Goal: Find contact information: Obtain details needed to contact an individual or organization

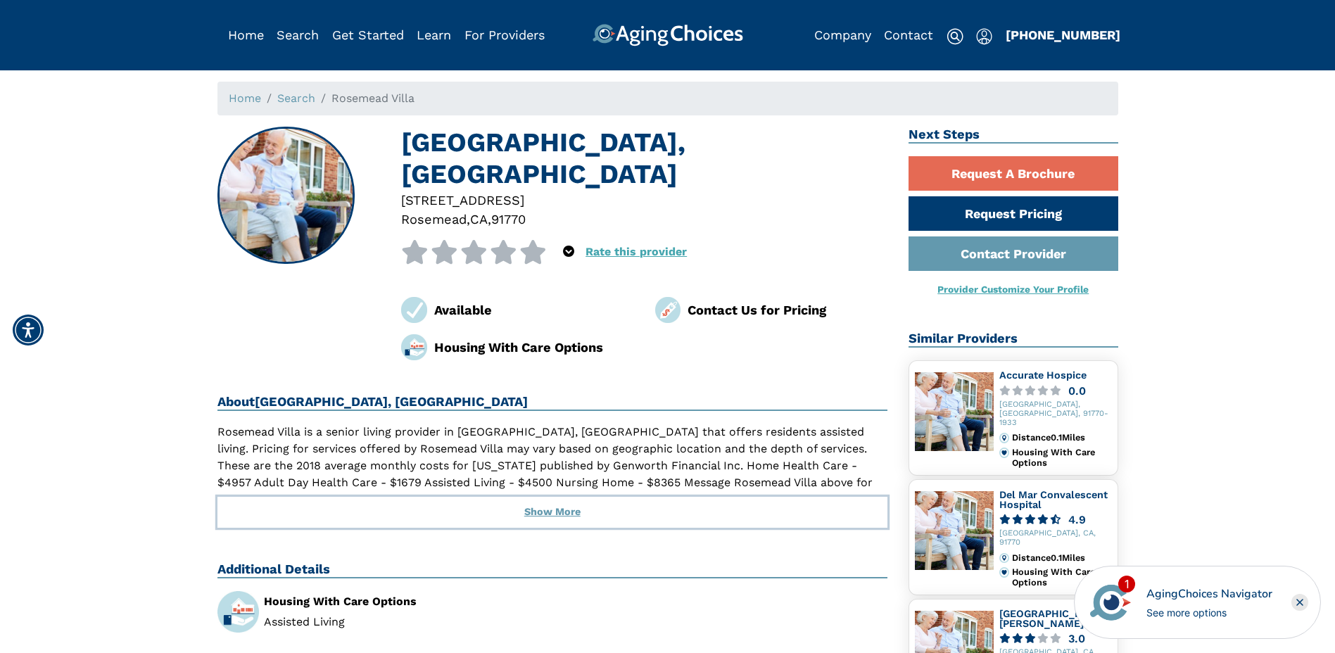
click at [556, 497] on button "Show More" at bounding box center [552, 512] width 671 height 31
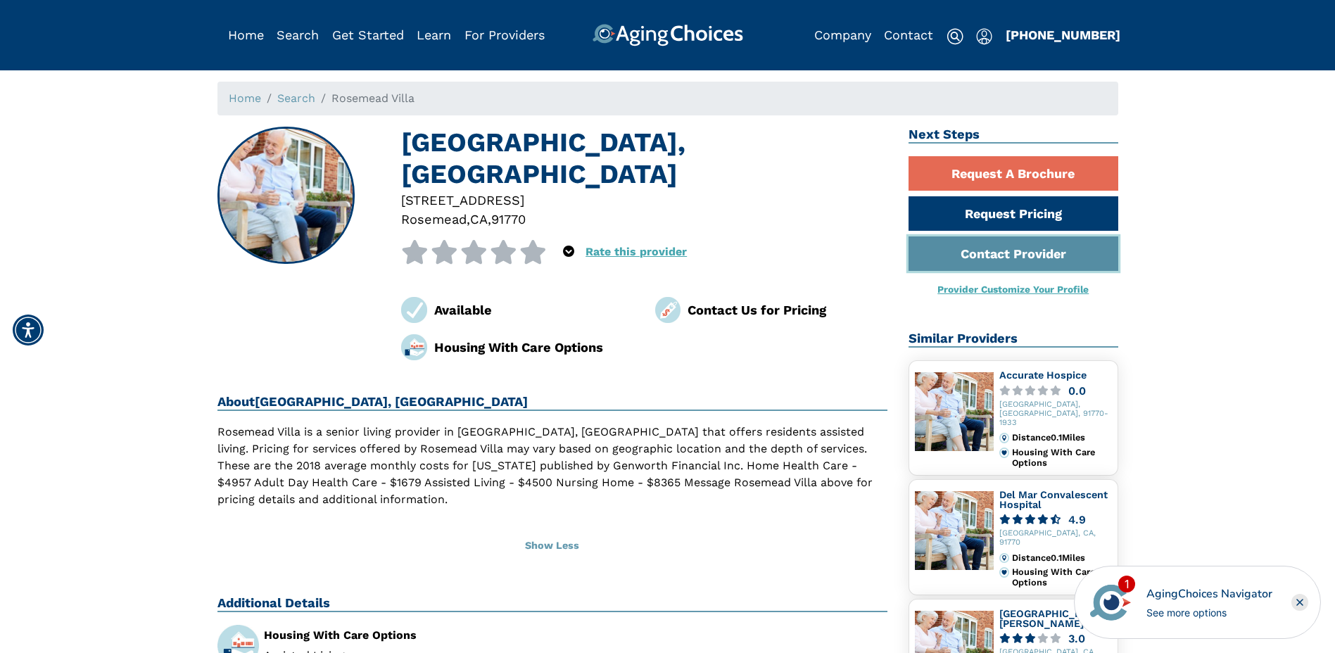
click at [1030, 251] on link "Contact Provider" at bounding box center [1014, 253] width 210 height 34
